Goal: Task Accomplishment & Management: Complete application form

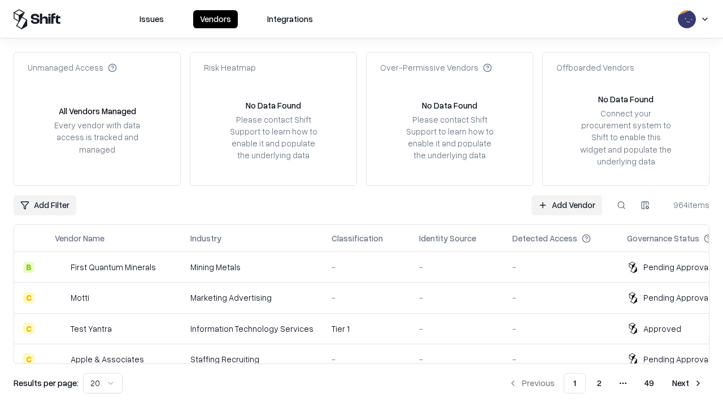
click at [566, 204] on link "Add Vendor" at bounding box center [566, 205] width 71 height 20
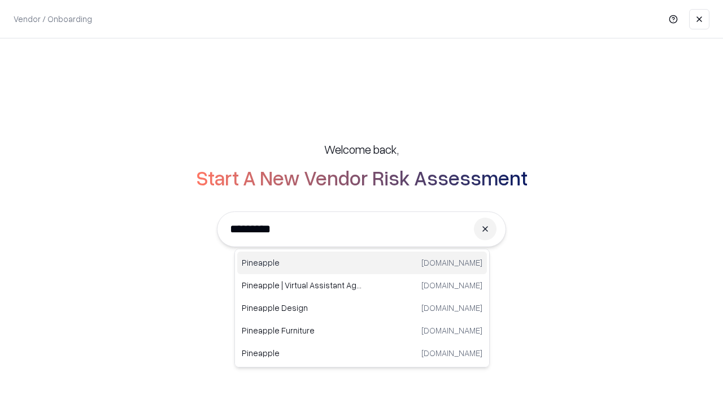
click at [362, 263] on div "Pineapple [DOMAIN_NAME]" at bounding box center [362, 262] width 250 height 23
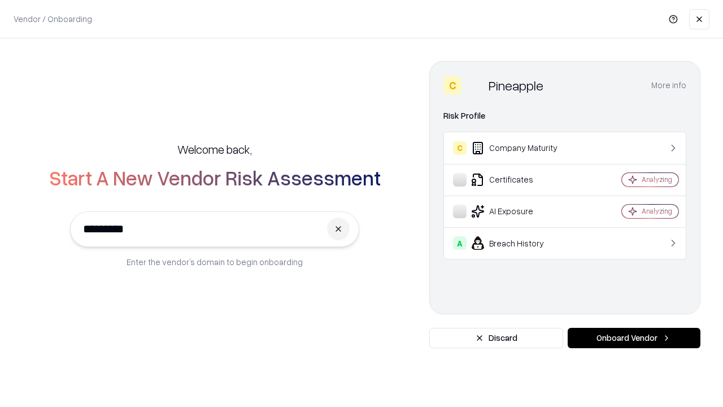
type input "*********"
click at [634, 338] on button "Onboard Vendor" at bounding box center [633, 337] width 133 height 20
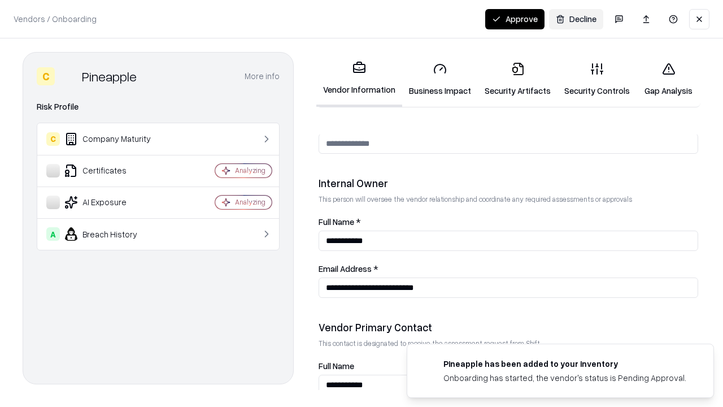
scroll to position [585, 0]
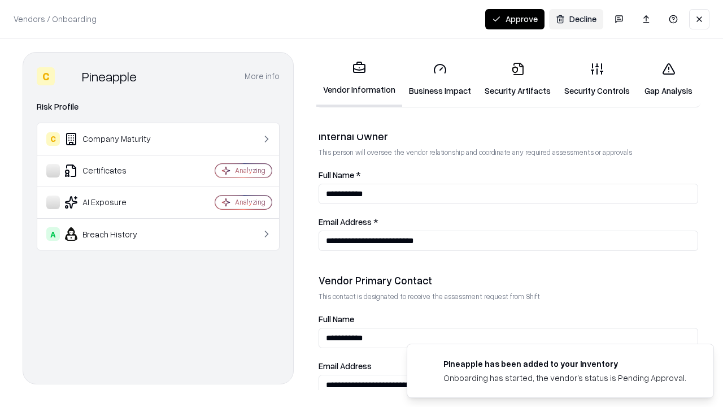
click at [517, 79] on link "Security Artifacts" at bounding box center [518, 79] width 80 height 53
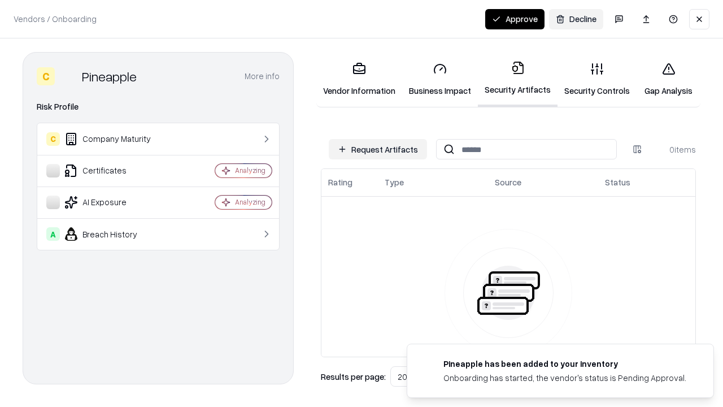
click at [378, 149] on button "Request Artifacts" at bounding box center [378, 149] width 98 height 20
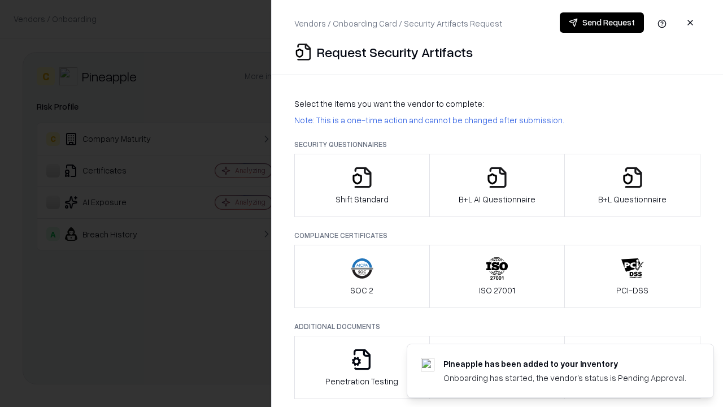
click at [632, 185] on icon "button" at bounding box center [632, 177] width 23 height 23
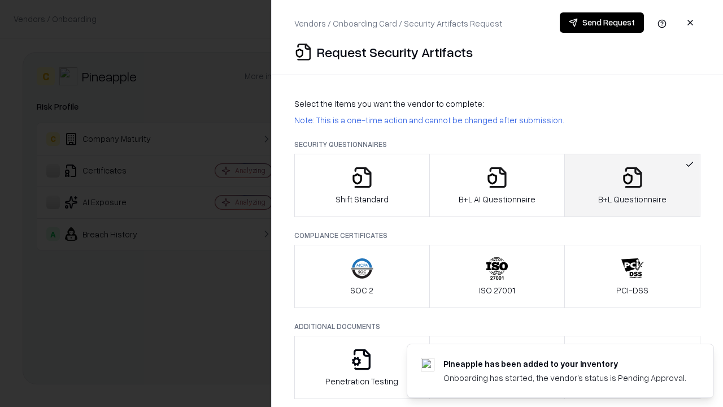
click at [496, 185] on icon "button" at bounding box center [497, 177] width 23 height 23
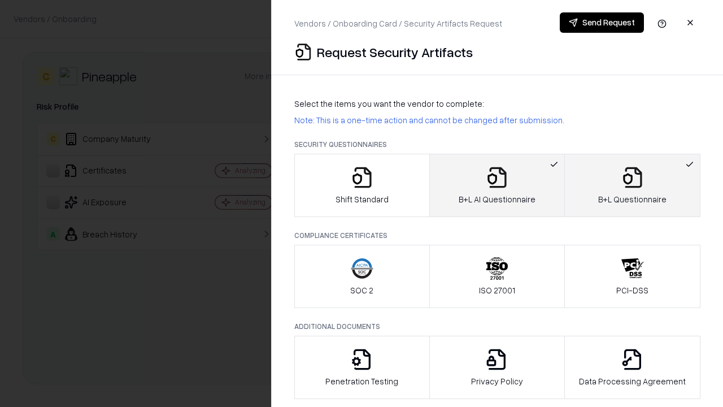
click at [601, 23] on button "Send Request" at bounding box center [602, 22] width 84 height 20
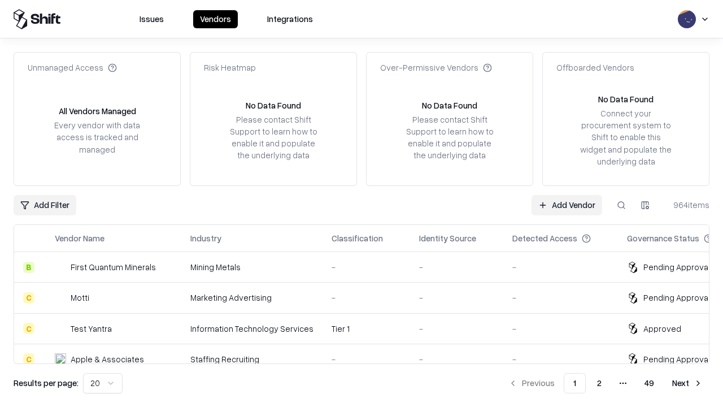
click at [621, 204] on button at bounding box center [621, 205] width 20 height 20
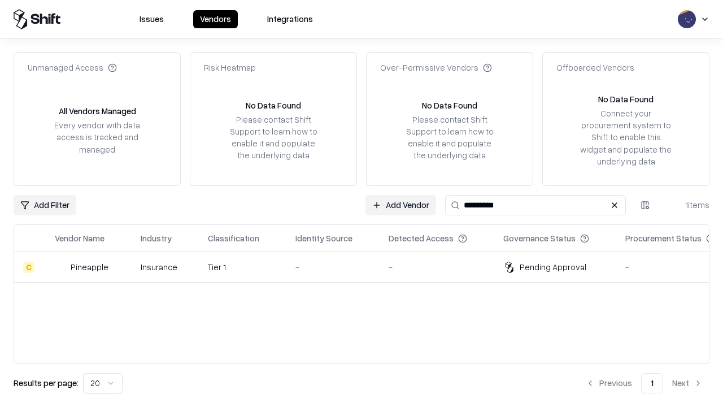
type input "*********"
click at [368, 267] on div "-" at bounding box center [332, 267] width 75 height 12
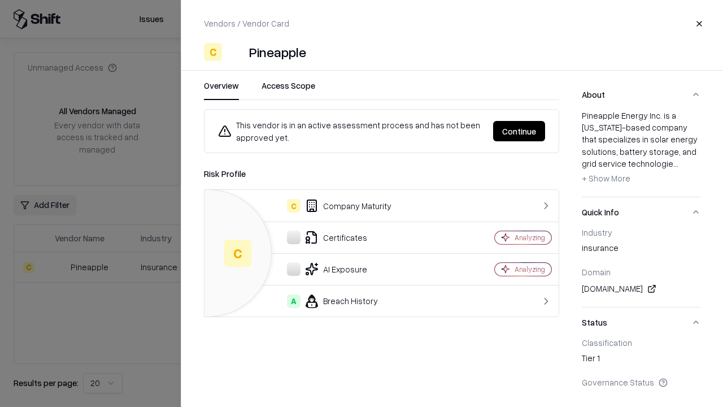
click at [519, 131] on button "Continue" at bounding box center [519, 131] width 52 height 20
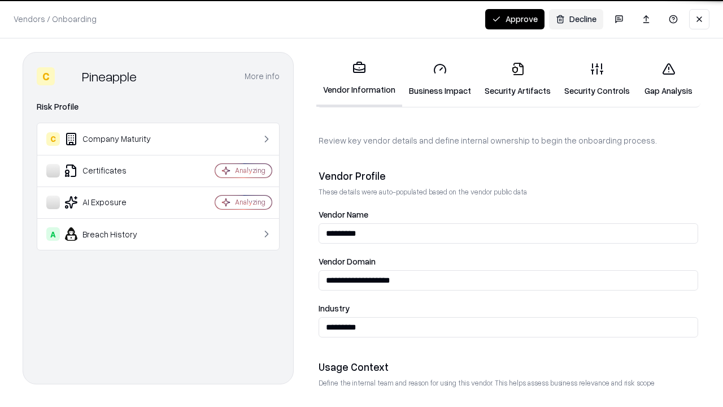
click at [517, 79] on link "Security Artifacts" at bounding box center [518, 79] width 80 height 53
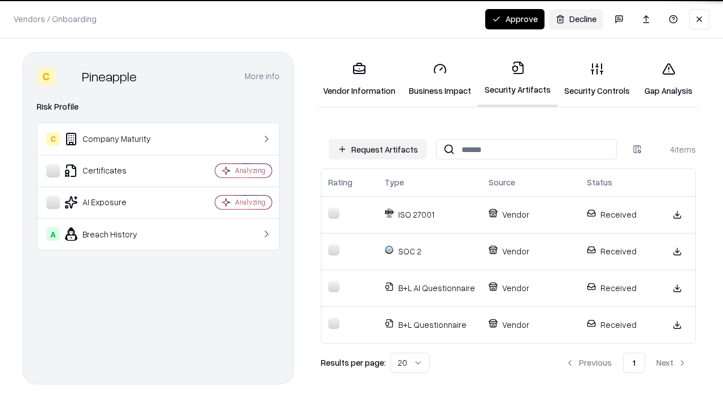
click at [514, 19] on button "Approve" at bounding box center [514, 19] width 59 height 20
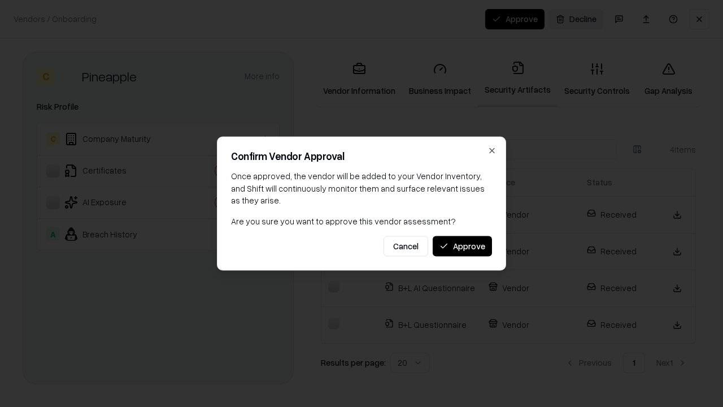
click at [462, 246] on button "Approve" at bounding box center [462, 245] width 59 height 20
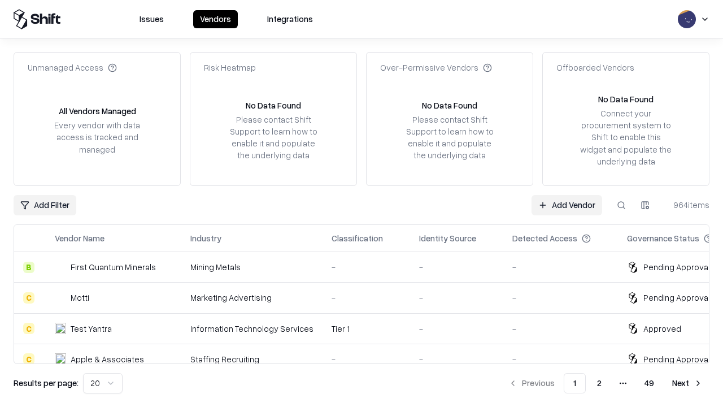
type input "*********"
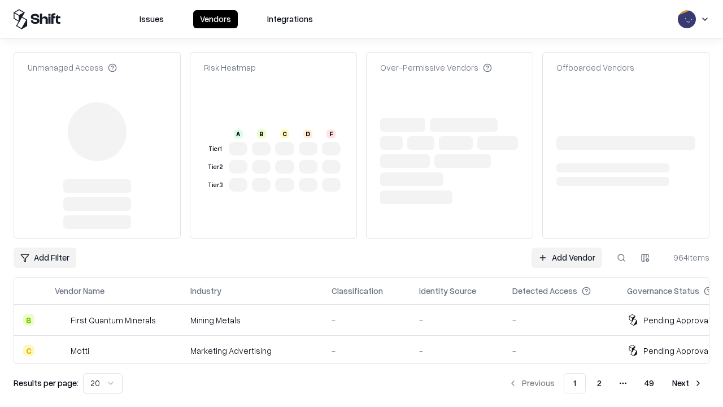
click at [566, 247] on link "Add Vendor" at bounding box center [566, 257] width 71 height 20
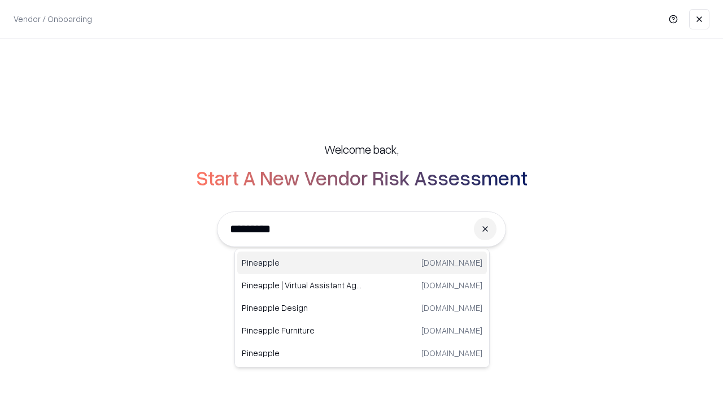
click at [362, 263] on div "Pineapple [DOMAIN_NAME]" at bounding box center [362, 262] width 250 height 23
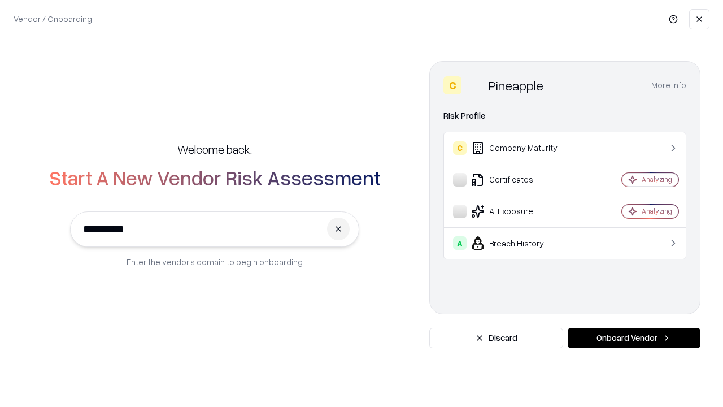
type input "*********"
click at [634, 338] on button "Onboard Vendor" at bounding box center [633, 337] width 133 height 20
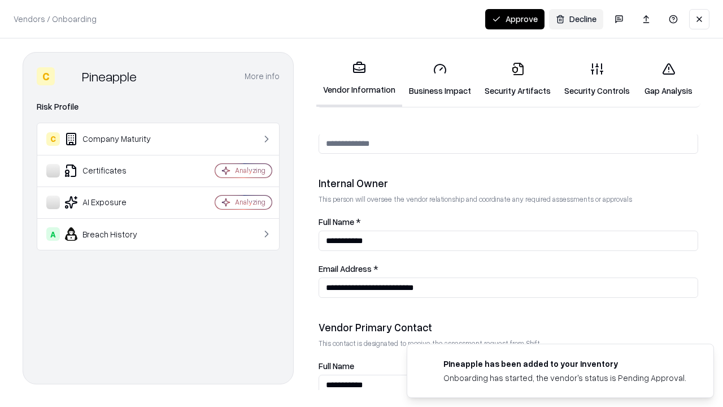
scroll to position [585, 0]
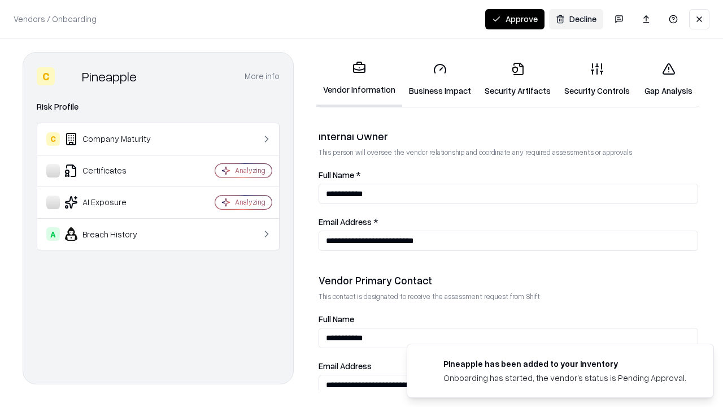
click at [514, 19] on button "Approve" at bounding box center [514, 19] width 59 height 20
